Goal: Information Seeking & Learning: Learn about a topic

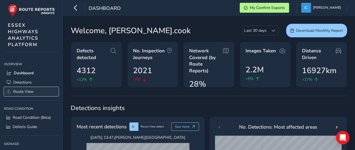
click at [29, 93] on link "Route View" at bounding box center [31, 91] width 55 height 9
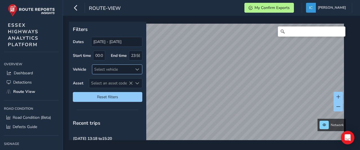
click at [95, 67] on div "Select vehicle" at bounding box center [112, 69] width 40 height 9
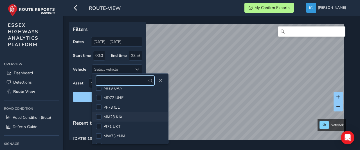
scroll to position [197, 0]
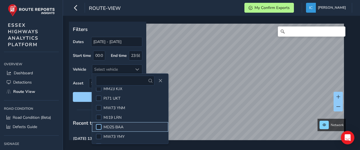
click at [98, 127] on div at bounding box center [99, 127] width 6 height 6
click at [75, 113] on div "Filters Dates [DATE] - [DATE] Start time 00:00 End time 23:59 Vehicle MD25 BAA …" at bounding box center [107, 81] width 77 height 118
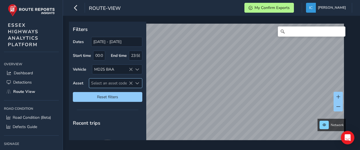
click at [105, 82] on span "Select an asset code" at bounding box center [111, 82] width 44 height 9
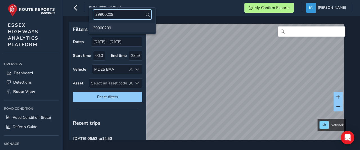
type input "39900209"
click at [97, 28] on li "39900209" at bounding box center [122, 27] width 66 height 8
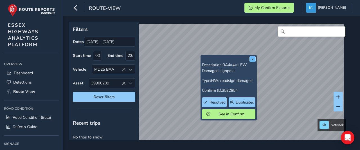
click at [252, 60] on button "x" at bounding box center [252, 59] width 6 height 6
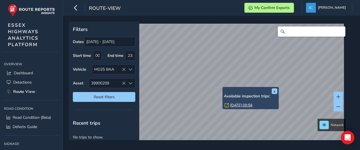
click at [233, 104] on link "[DATE] 09:56" at bounding box center [241, 105] width 22 height 5
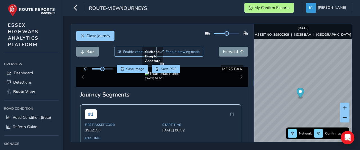
click at [162, 67] on div at bounding box center [162, 64] width 4 height 4
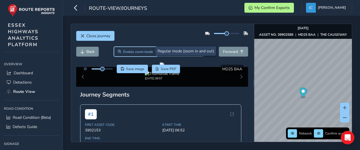
click at [125, 51] on span "Enable zoom mode" at bounding box center [138, 51] width 30 height 4
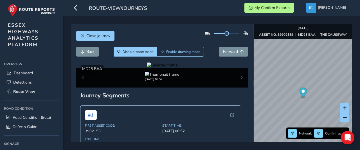
click at [147, 68] on div at bounding box center [162, 64] width 31 height 5
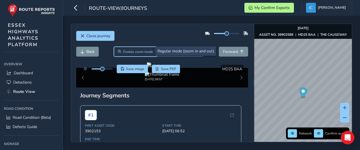
click at [134, 50] on span "Enable zoom mode" at bounding box center [138, 51] width 30 height 4
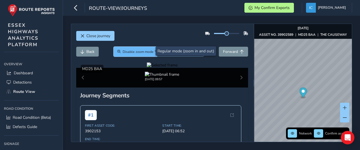
click at [131, 52] on span "Disable zoom mode" at bounding box center [137, 51] width 31 height 4
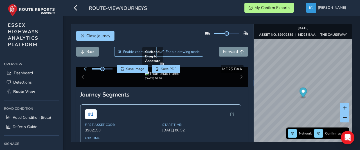
click at [160, 67] on div at bounding box center [162, 64] width 4 height 4
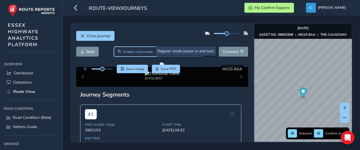
click at [128, 55] on button "Enable zoom mode" at bounding box center [135, 52] width 43 height 10
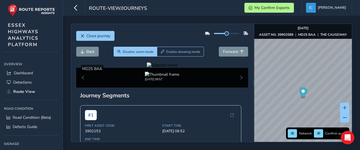
click at [147, 68] on div at bounding box center [162, 64] width 31 height 5
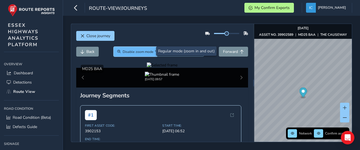
click at [126, 51] on span "Disable zoom mode" at bounding box center [137, 51] width 31 height 4
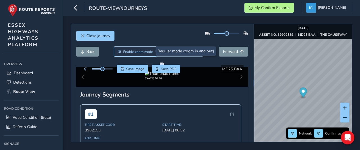
click at [142, 50] on span "Enable zoom mode" at bounding box center [138, 51] width 30 height 4
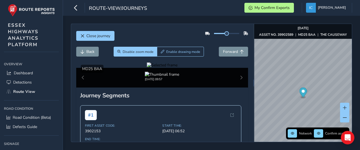
click at [177, 68] on div at bounding box center [162, 64] width 31 height 5
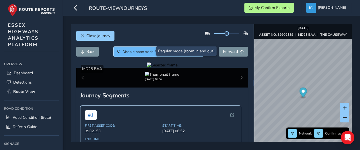
click at [126, 49] on span "Disable zoom mode" at bounding box center [137, 51] width 31 height 4
